Goal: Task Accomplishment & Management: Use online tool/utility

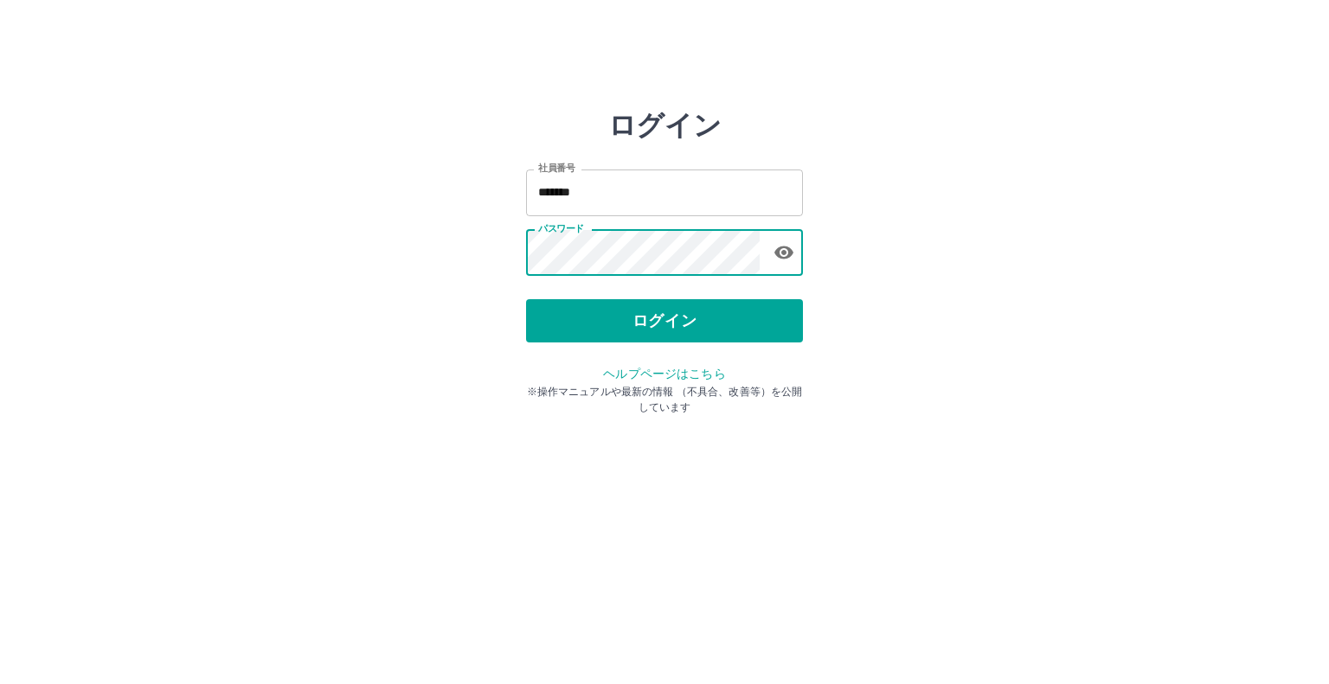
type input "*******"
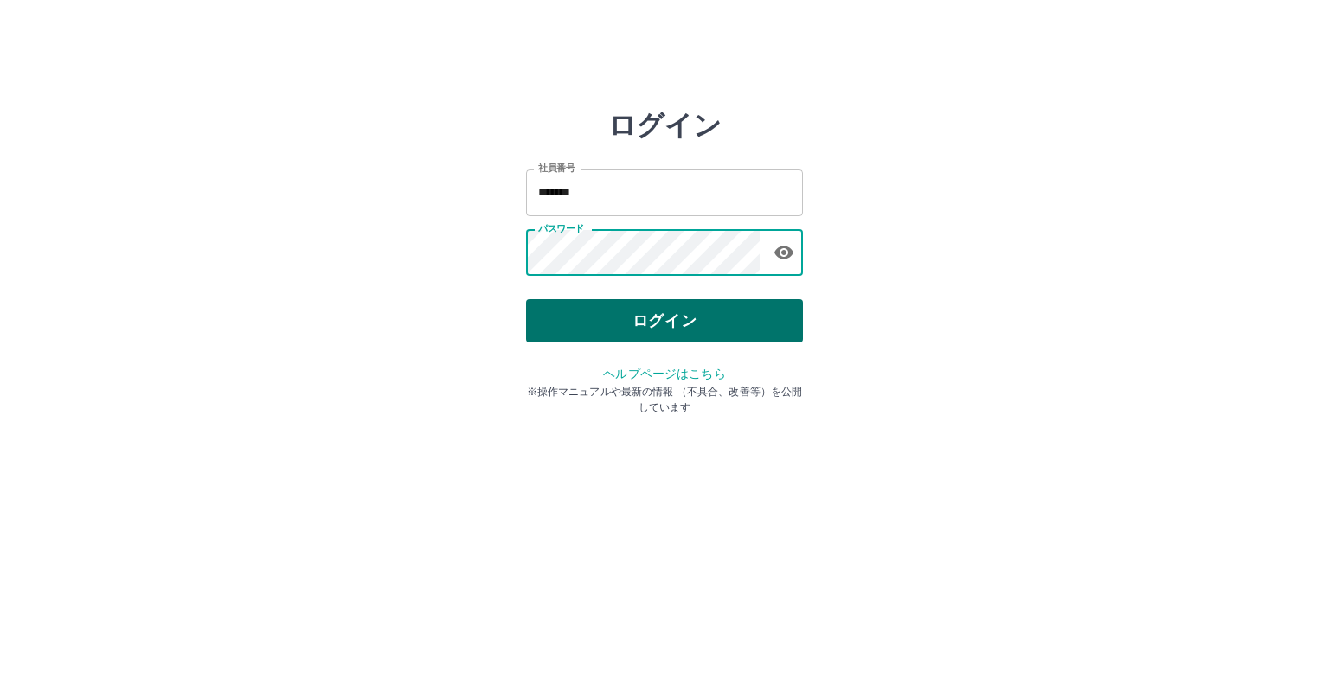
click at [647, 317] on button "ログイン" at bounding box center [664, 320] width 277 height 43
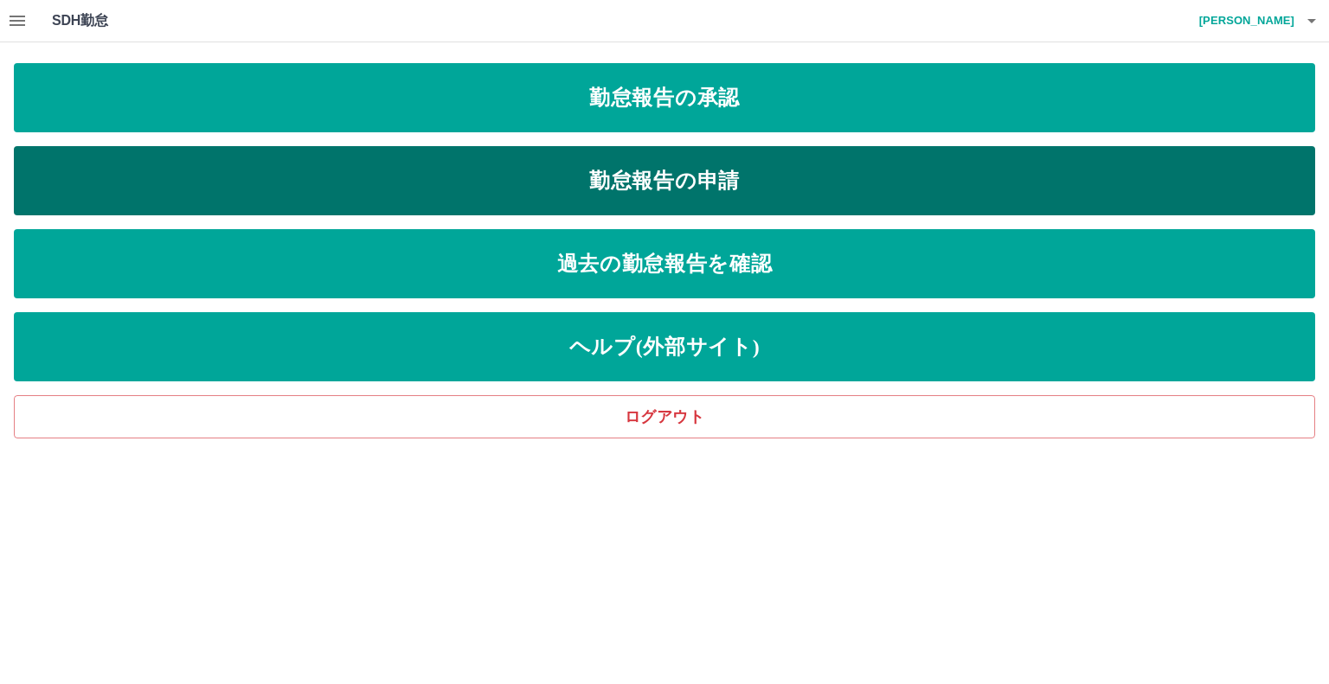
click at [682, 175] on link "勤怠報告の申請" at bounding box center [664, 180] width 1301 height 69
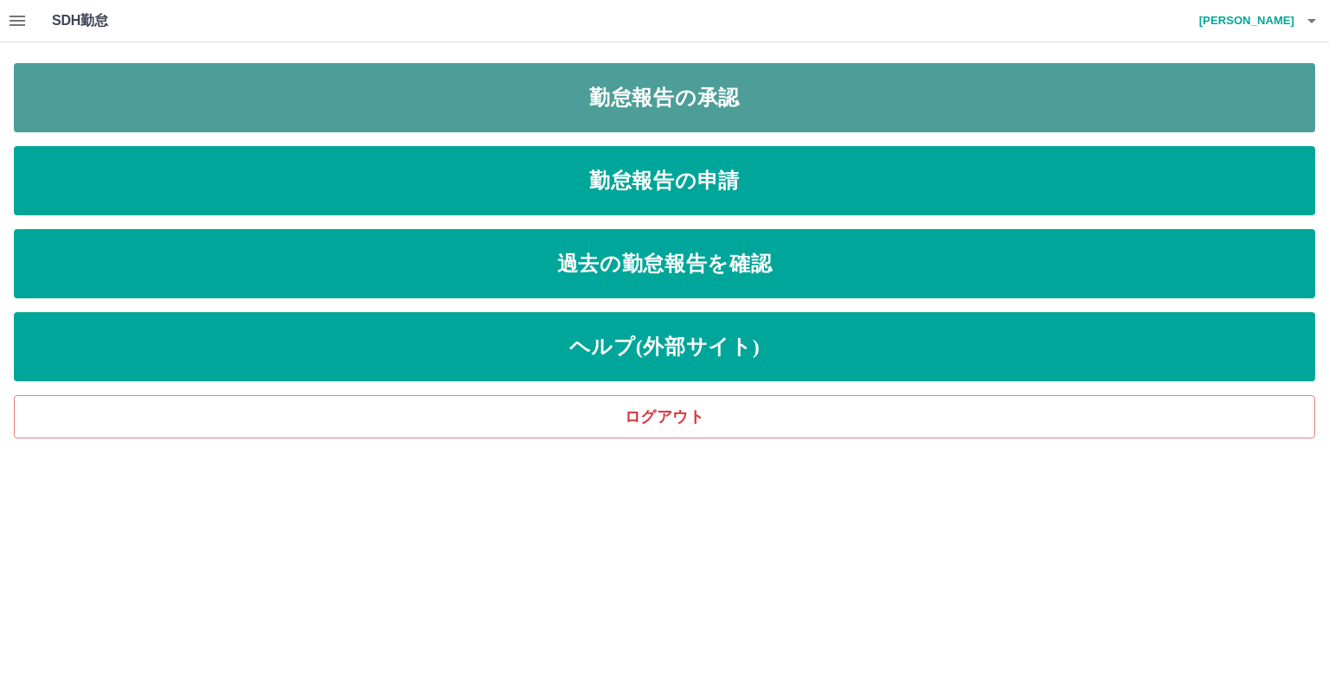
click at [593, 93] on link "勤怠報告の承認" at bounding box center [664, 97] width 1301 height 69
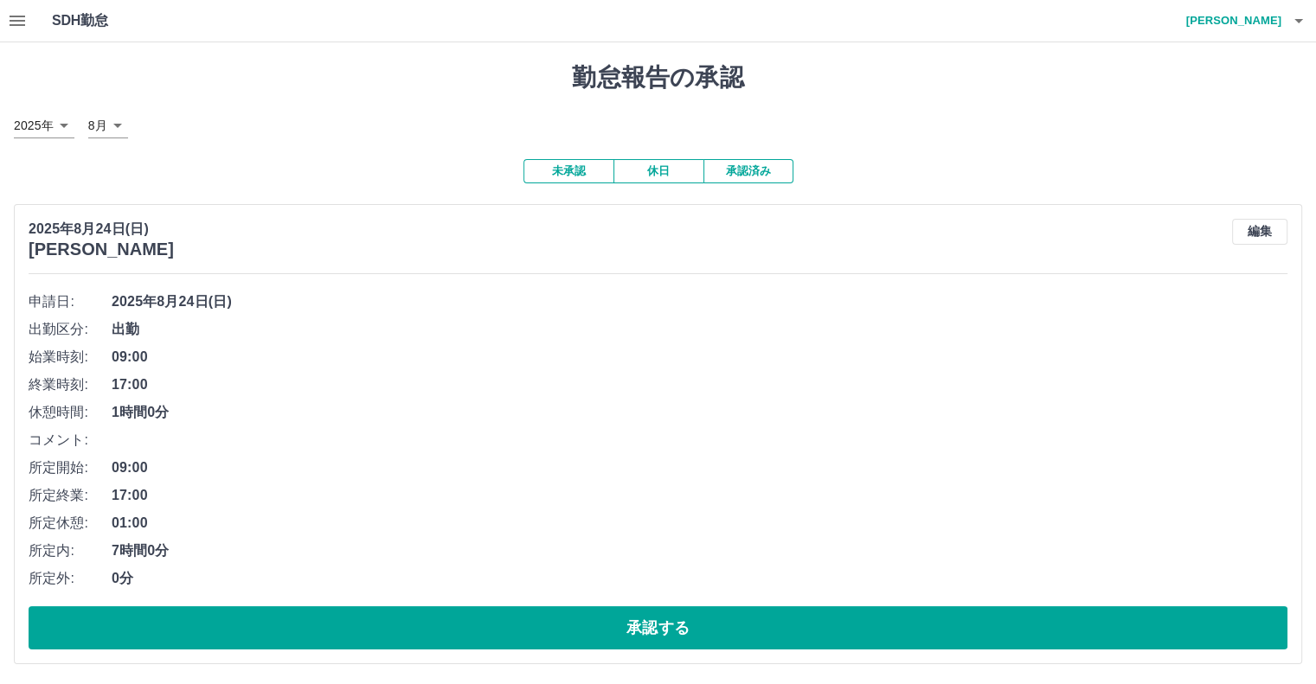
scroll to position [87, 0]
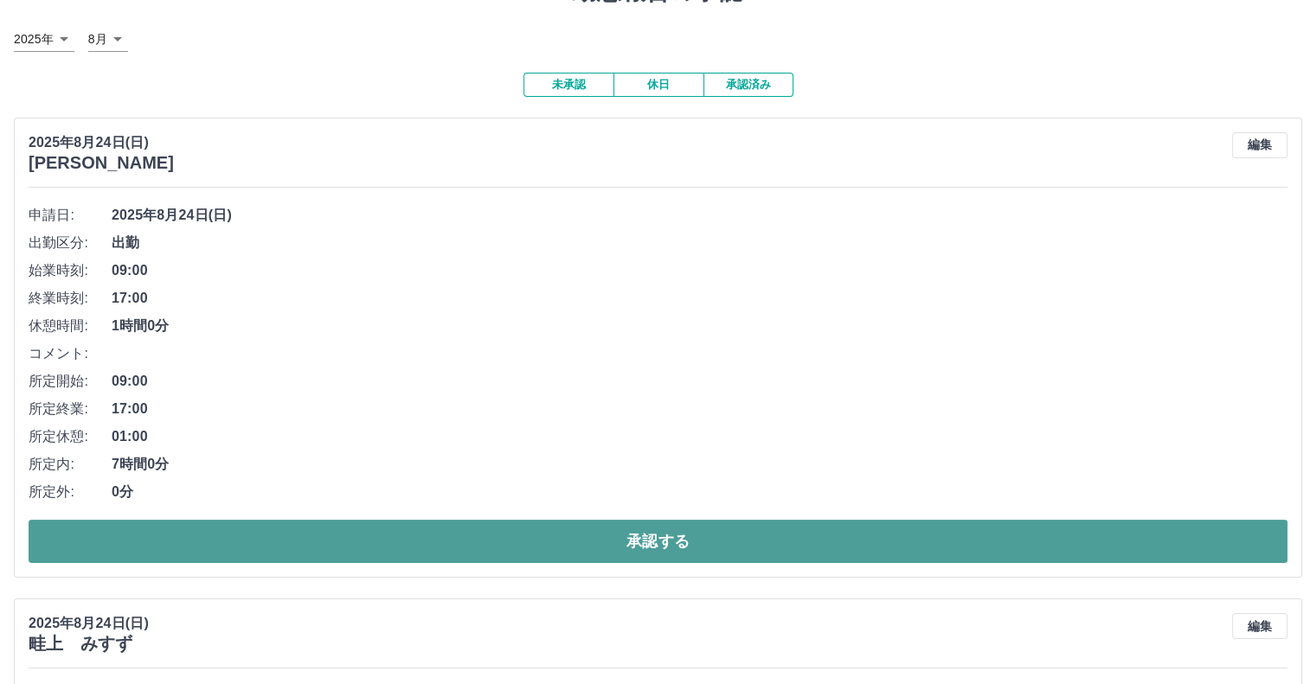
click at [657, 542] on button "承認する" at bounding box center [658, 541] width 1259 height 43
click at [683, 542] on button "承認する" at bounding box center [658, 541] width 1259 height 43
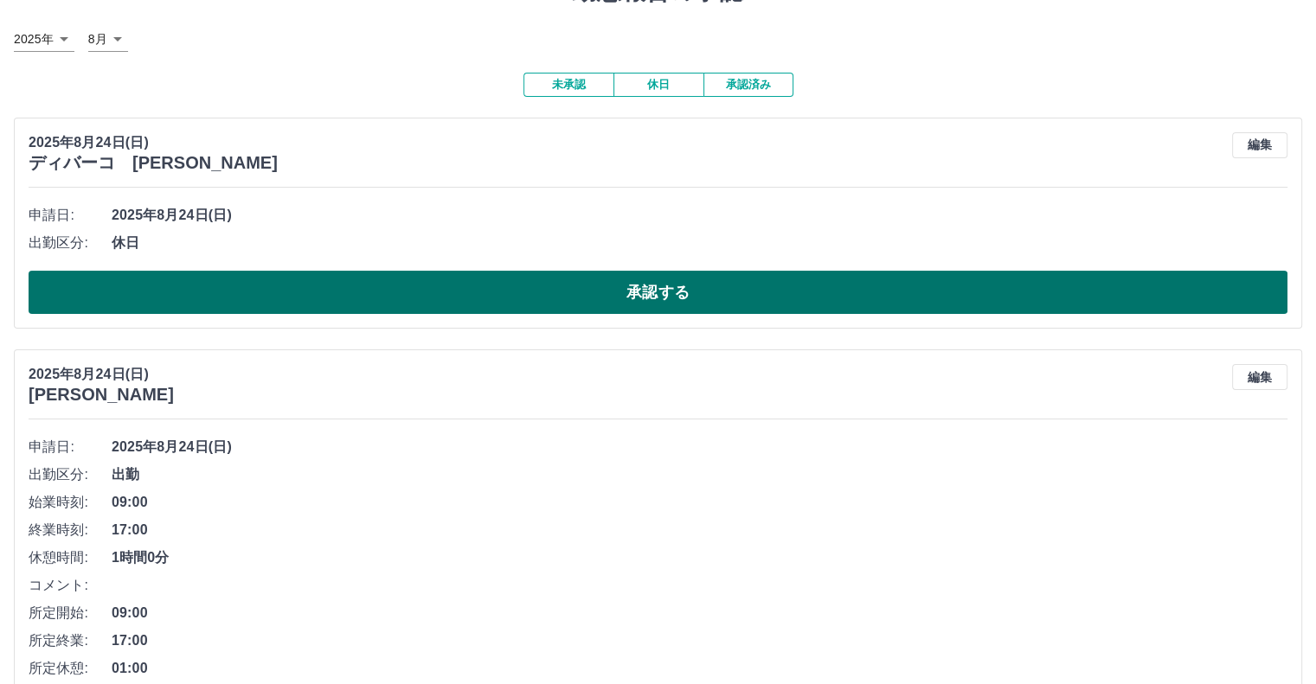
click at [661, 289] on button "承認する" at bounding box center [658, 292] width 1259 height 43
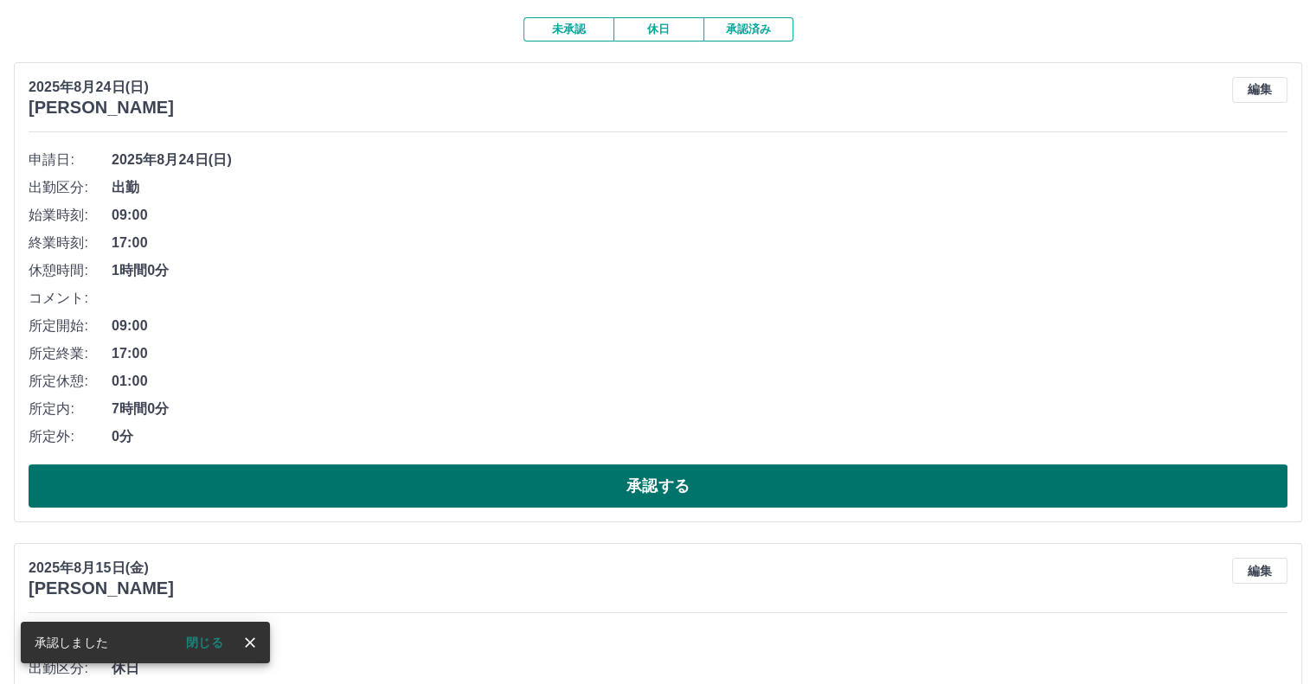
scroll to position [173, 0]
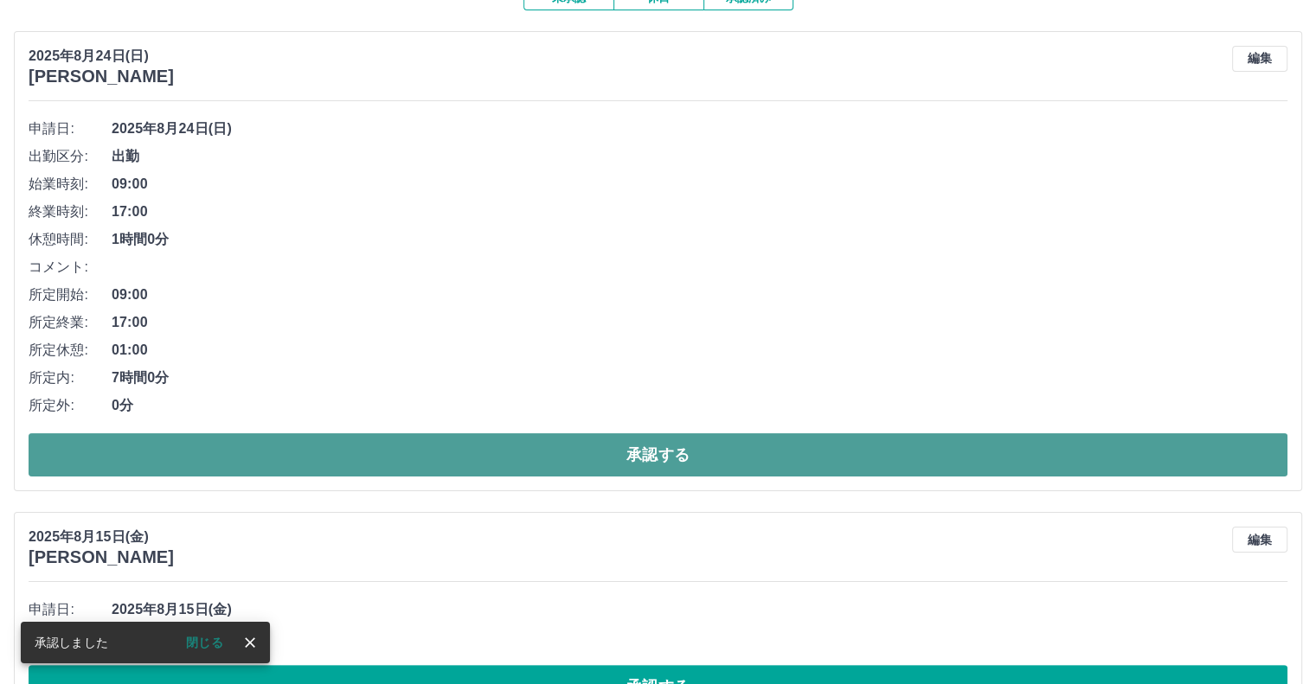
click at [657, 455] on button "承認する" at bounding box center [658, 454] width 1259 height 43
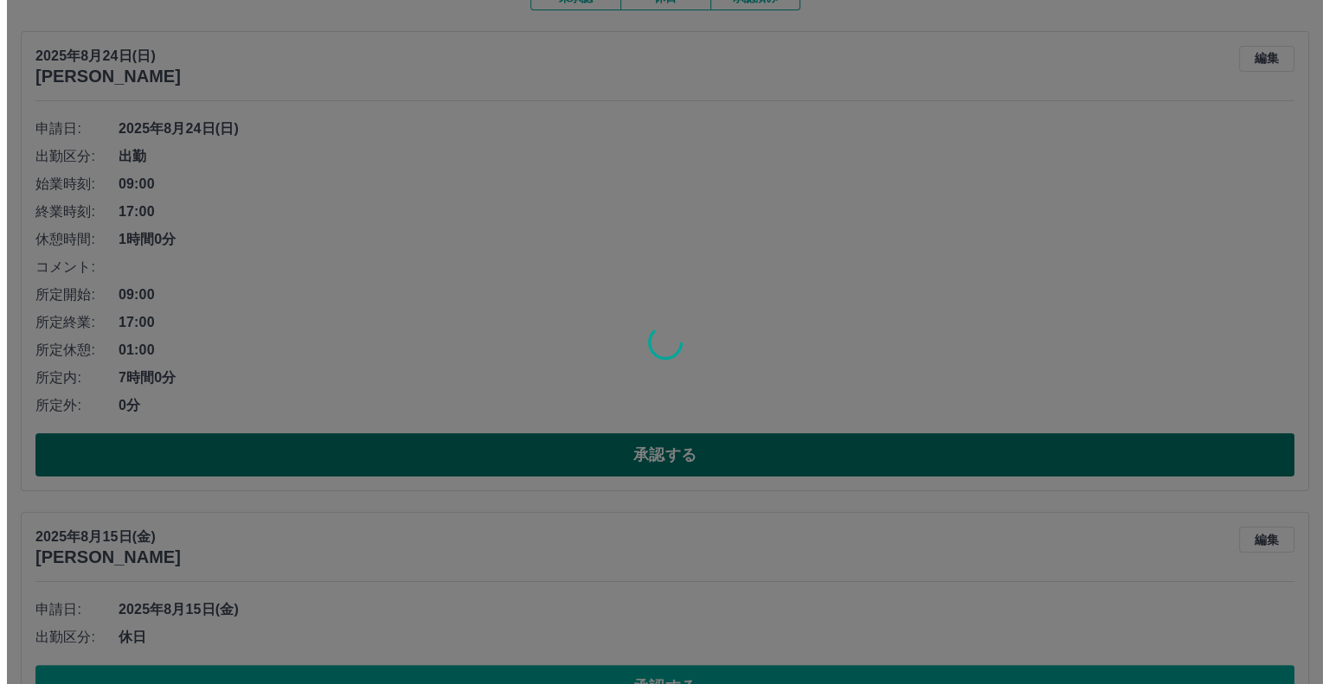
scroll to position [0, 0]
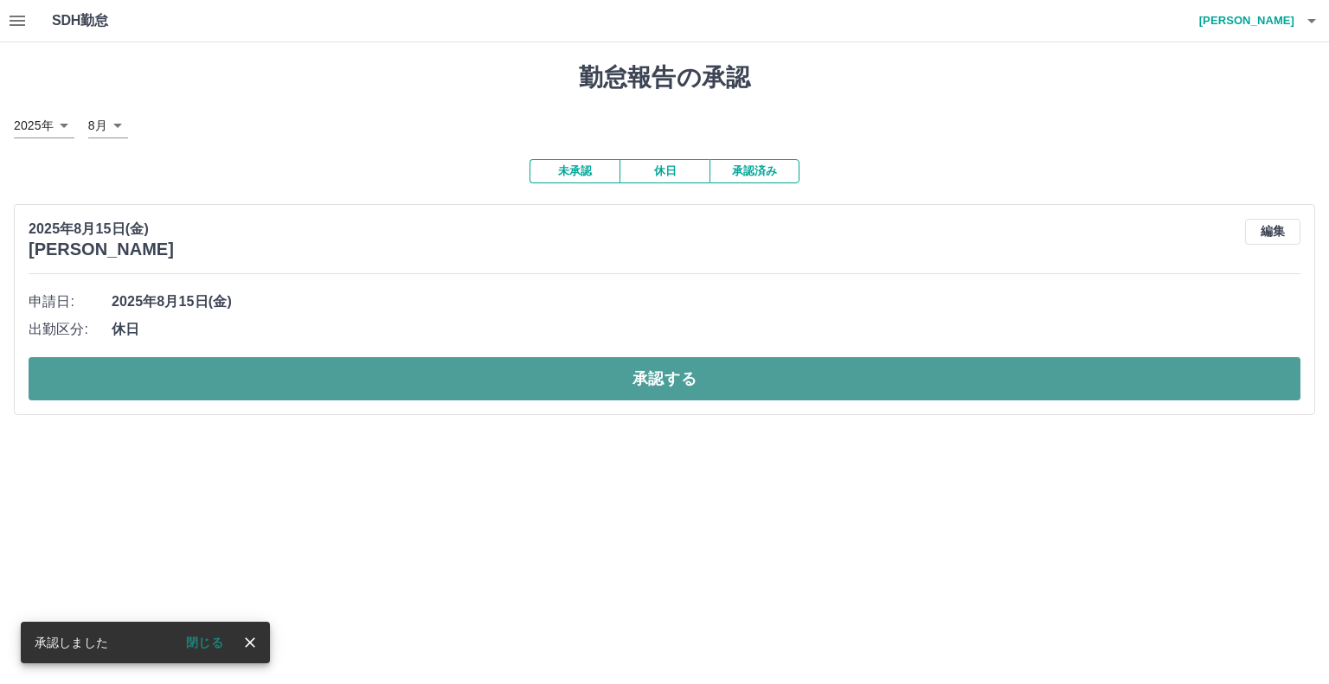
click at [685, 382] on button "承認する" at bounding box center [665, 378] width 1272 height 43
